Goal: Task Accomplishment & Management: Manage account settings

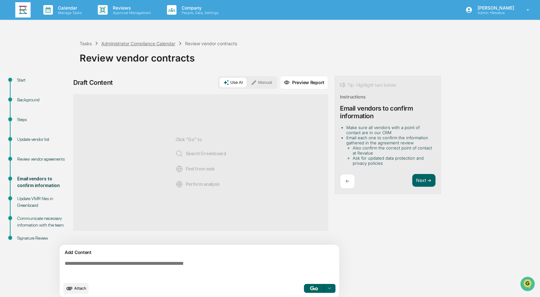
click at [141, 42] on div "Administrator Compliance Calendar" at bounding box center [138, 43] width 74 height 5
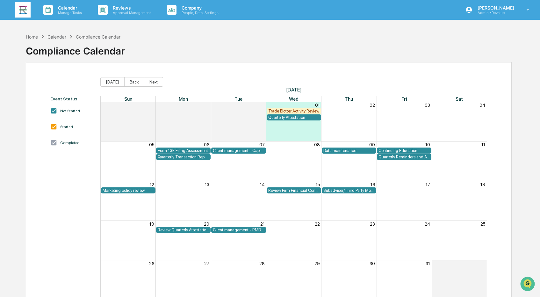
click at [277, 112] on div "Trade Blotter Activity Review" at bounding box center [293, 111] width 51 height 5
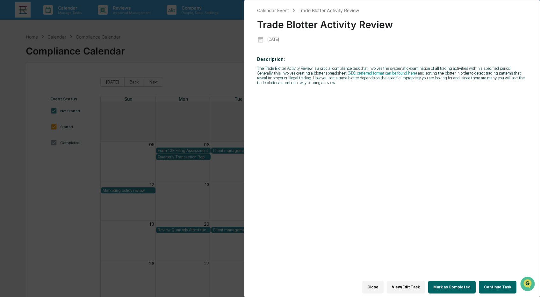
click at [212, 45] on div "Calendar Event Trade Blotter Activity Review Trade Blotter Activity Review [DAT…" at bounding box center [270, 148] width 540 height 297
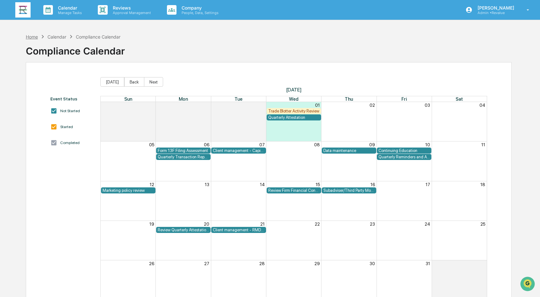
click at [31, 36] on div "Home" at bounding box center [32, 36] width 12 height 5
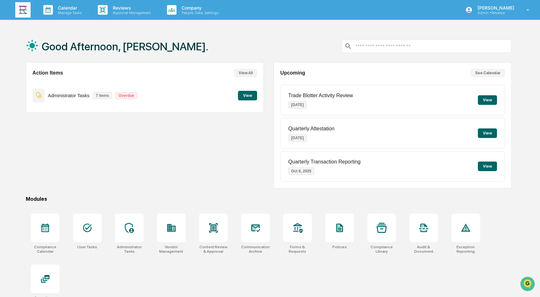
click at [250, 98] on button "View" at bounding box center [247, 96] width 19 height 10
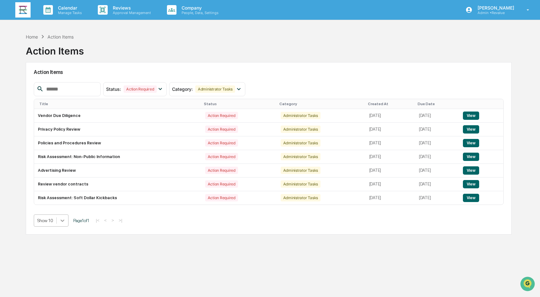
click at [66, 223] on icon at bounding box center [62, 220] width 6 height 6
click at [55, 256] on div "Show 20" at bounding box center [52, 256] width 36 height 10
click at [162, 88] on icon at bounding box center [160, 88] width 7 height 7
click at [242, 87] on icon at bounding box center [238, 88] width 7 height 7
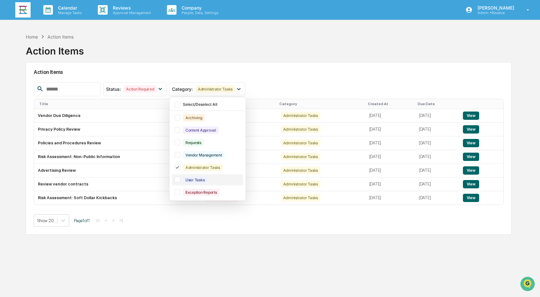
click at [178, 179] on div at bounding box center [178, 180] width 6 height 6
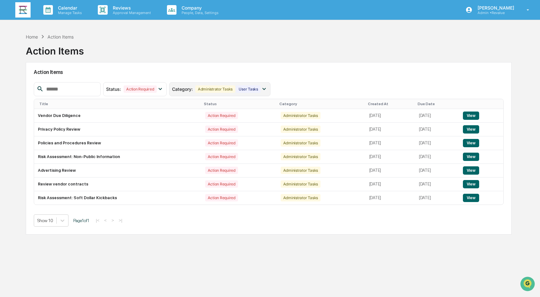
click at [268, 91] on icon at bounding box center [264, 88] width 7 height 7
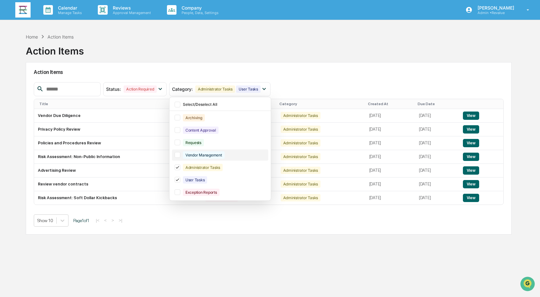
click at [179, 158] on div "Vendor Management" at bounding box center [220, 155] width 96 height 11
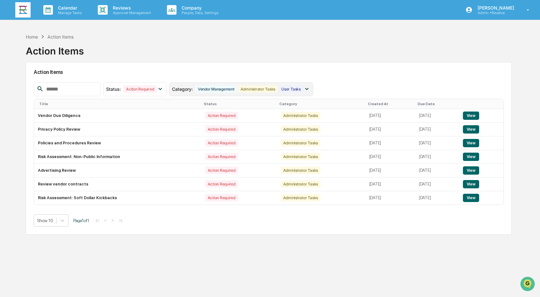
click at [311, 86] on icon at bounding box center [307, 88] width 7 height 7
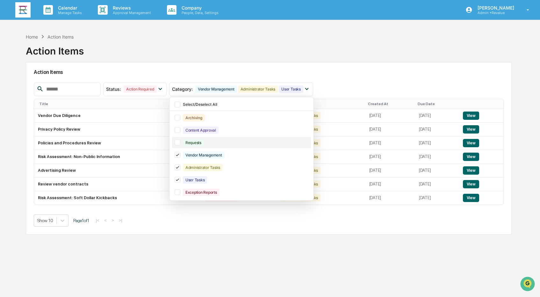
click at [180, 143] on div at bounding box center [178, 143] width 6 height 6
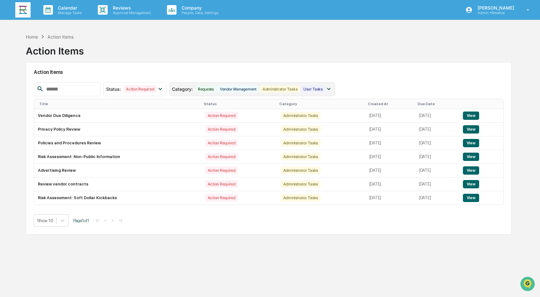
click at [333, 89] on icon at bounding box center [329, 88] width 7 height 7
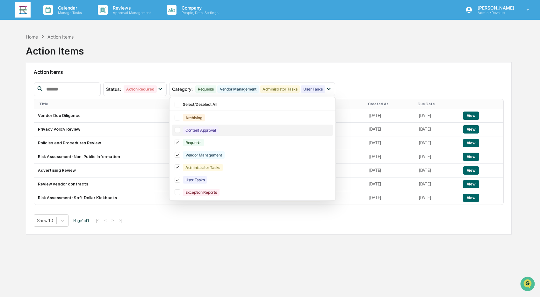
click at [179, 128] on div at bounding box center [178, 130] width 6 height 6
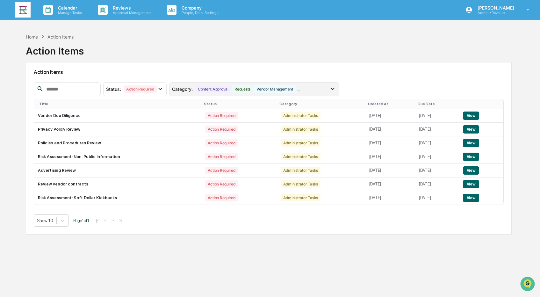
click at [336, 89] on icon at bounding box center [332, 88] width 7 height 7
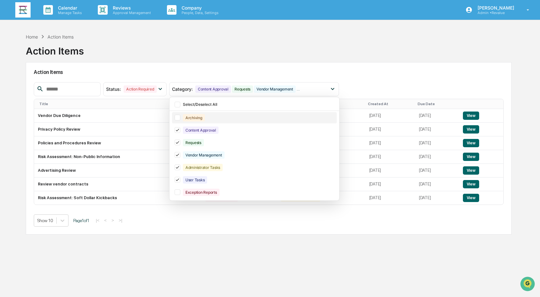
click at [177, 117] on div at bounding box center [178, 118] width 6 height 6
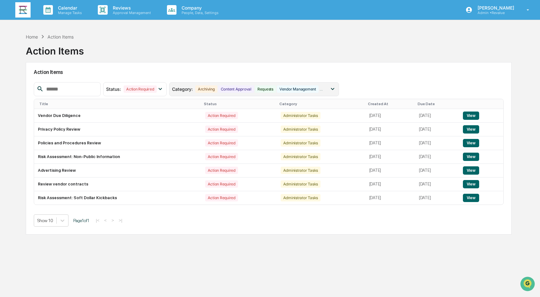
click at [334, 88] on icon at bounding box center [333, 89] width 4 height 2
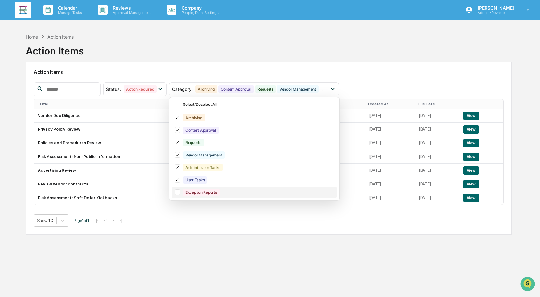
click at [180, 193] on div at bounding box center [178, 192] width 6 height 6
